Goal: Transaction & Acquisition: Register for event/course

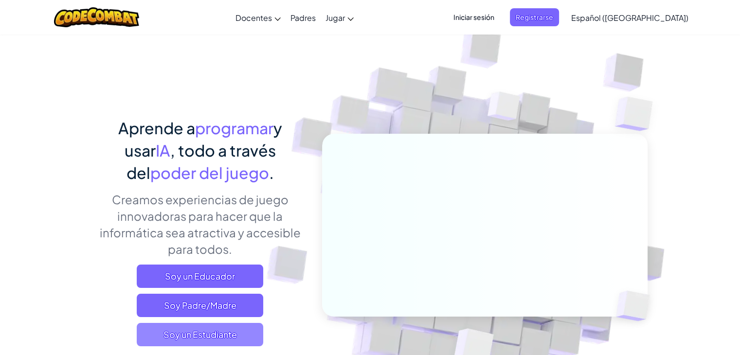
click at [234, 329] on span "Soy un Estudiante" at bounding box center [200, 334] width 127 height 23
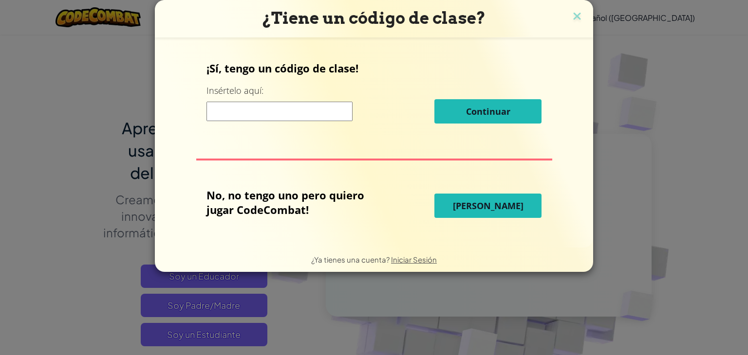
click at [308, 113] on input at bounding box center [279, 111] width 146 height 19
type input "KeyBiteSide"
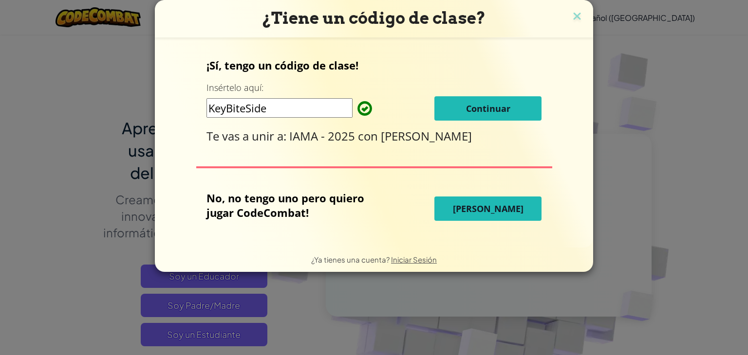
click at [480, 103] on span "Continuar" at bounding box center [488, 109] width 44 height 12
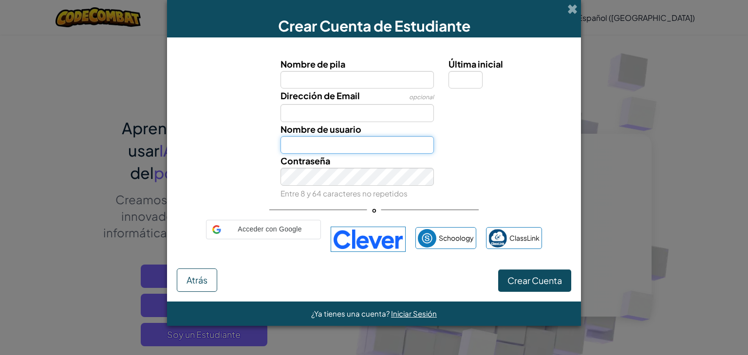
type input "[EMAIL_ADDRESS][DOMAIN_NAME]"
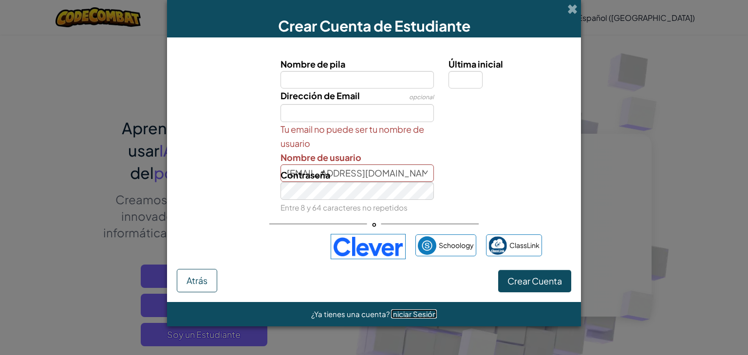
click at [404, 313] on span "Iniciar Sesión" at bounding box center [414, 314] width 46 height 9
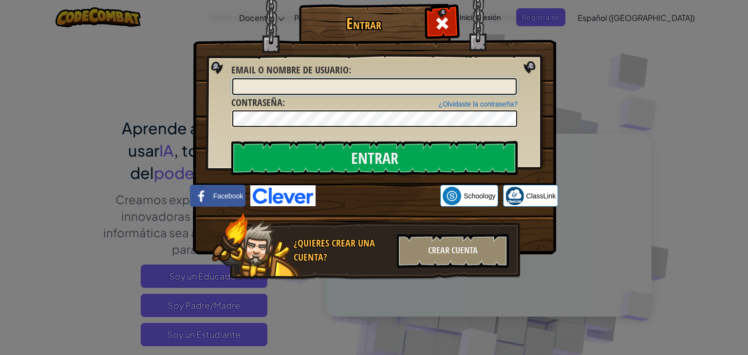
click at [333, 83] on input "Email o Nombre de usuario :" at bounding box center [374, 86] width 284 height 17
type input "[EMAIL_ADDRESS][DOMAIN_NAME]"
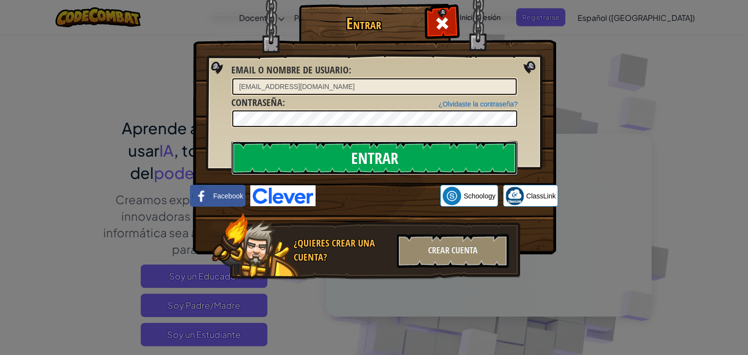
click at [363, 157] on input "Entrar" at bounding box center [374, 158] width 286 height 34
